Goal: Check status

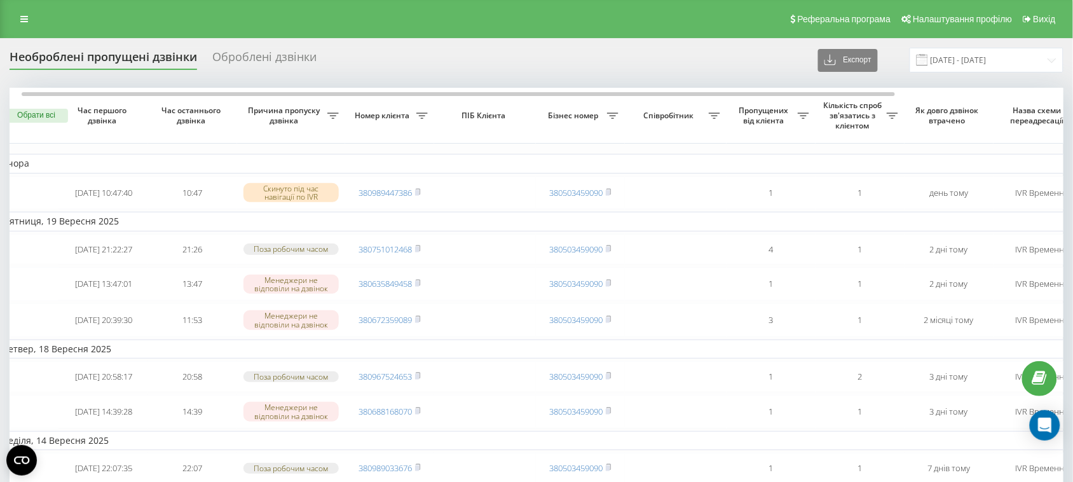
scroll to position [0, 15]
